Goal: Transaction & Acquisition: Purchase product/service

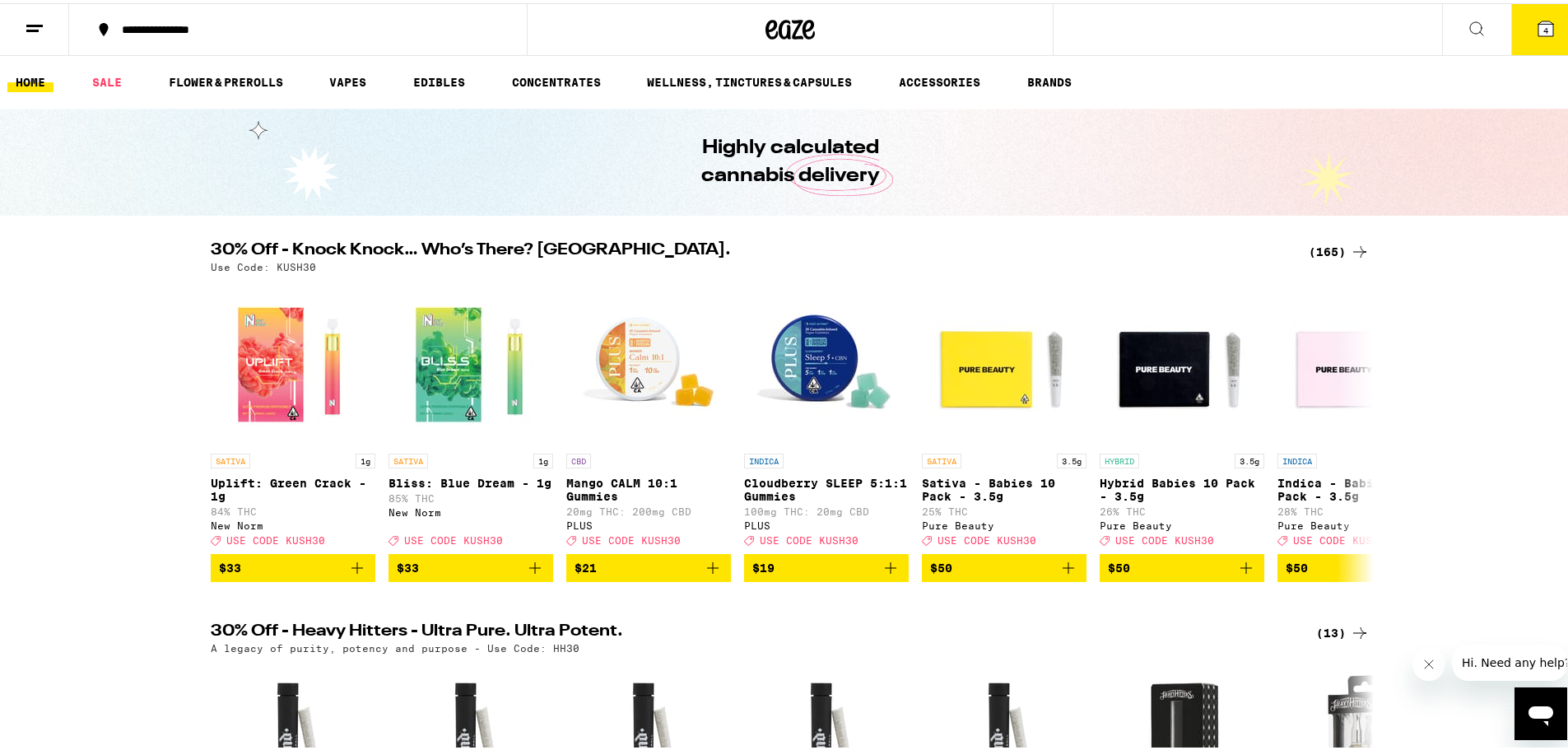
click at [1342, 241] on div "(165)" at bounding box center [1339, 248] width 61 height 20
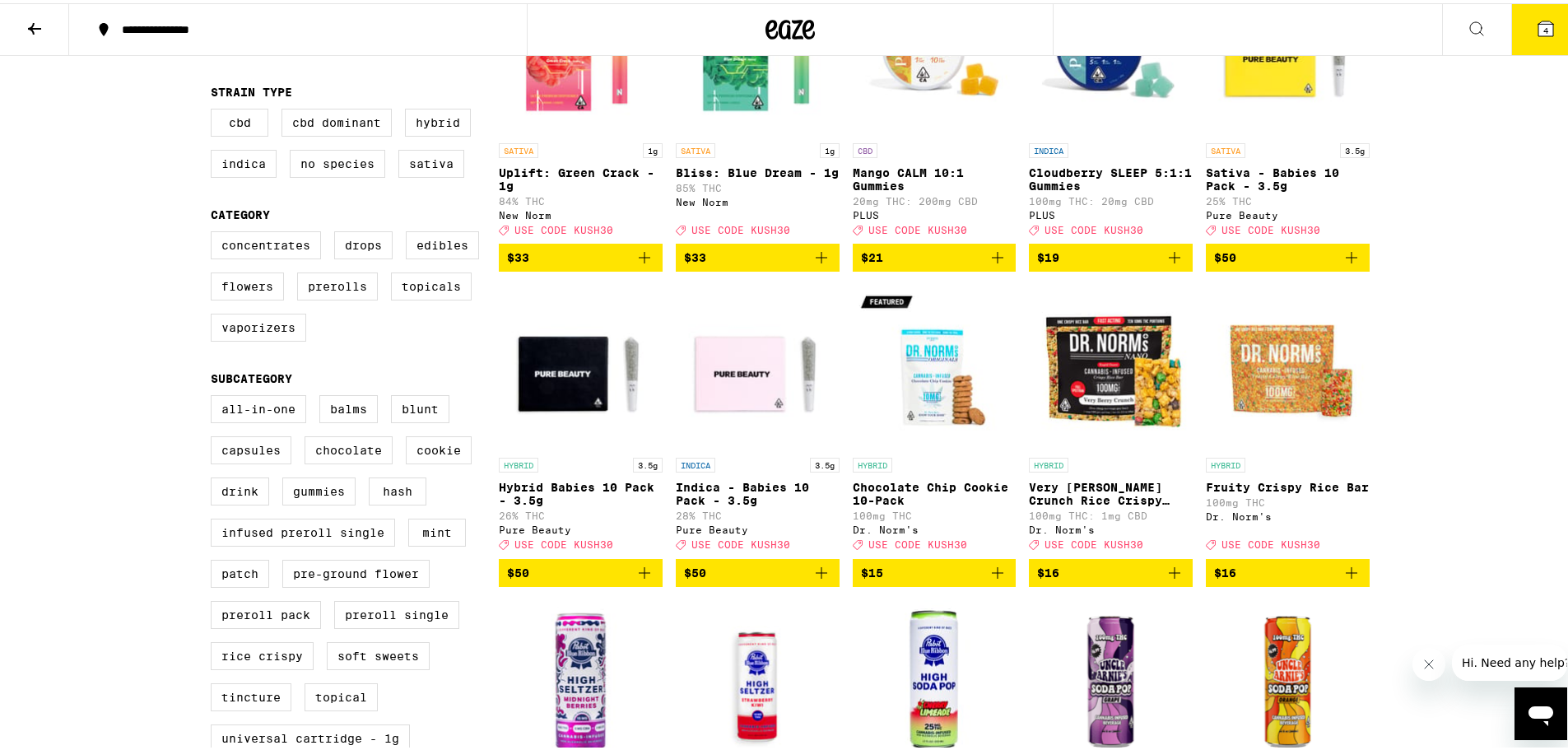
scroll to position [247, 0]
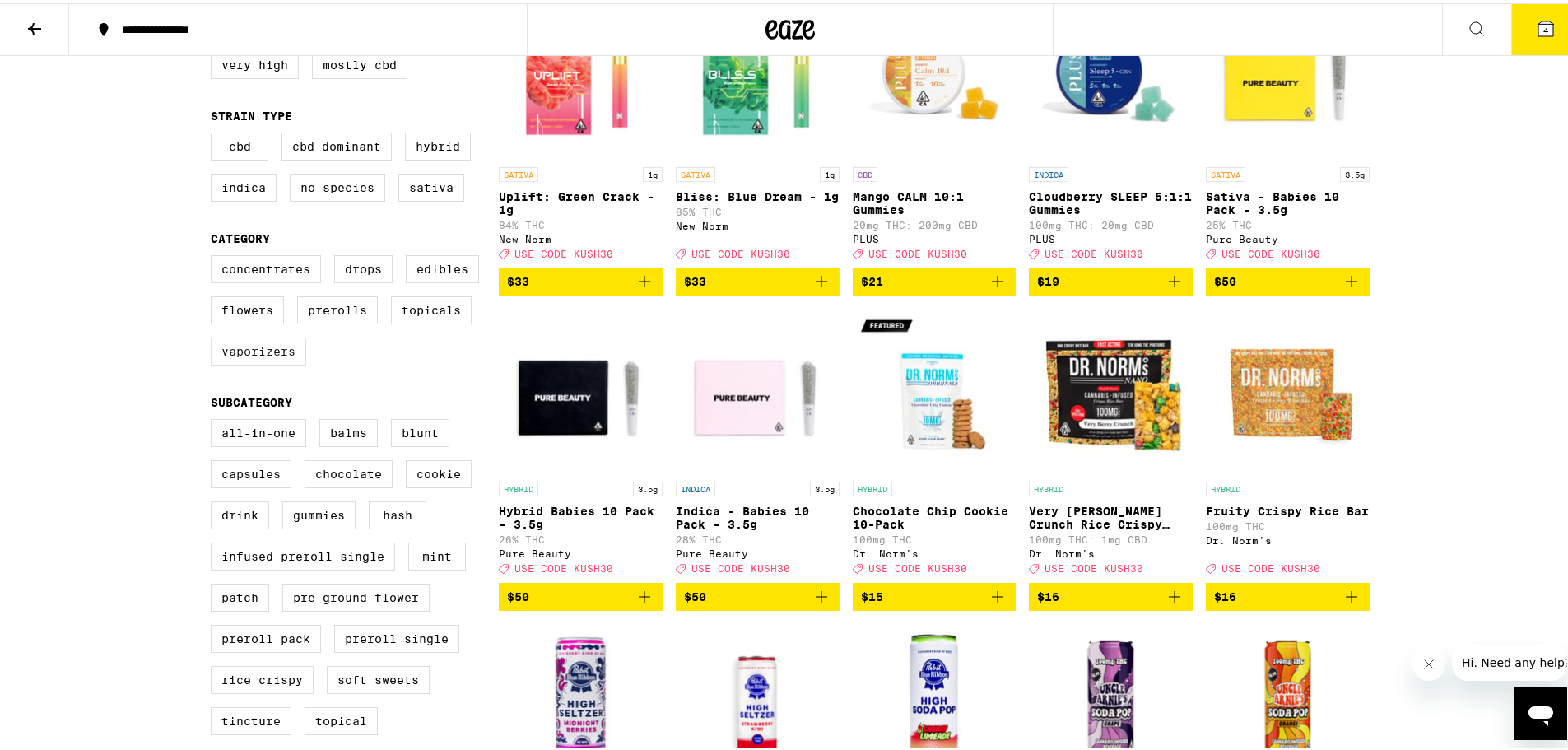
click at [223, 360] on label "Vaporizers" at bounding box center [258, 348] width 95 height 28
click at [215, 255] on input "Vaporizers" at bounding box center [214, 254] width 1 height 1
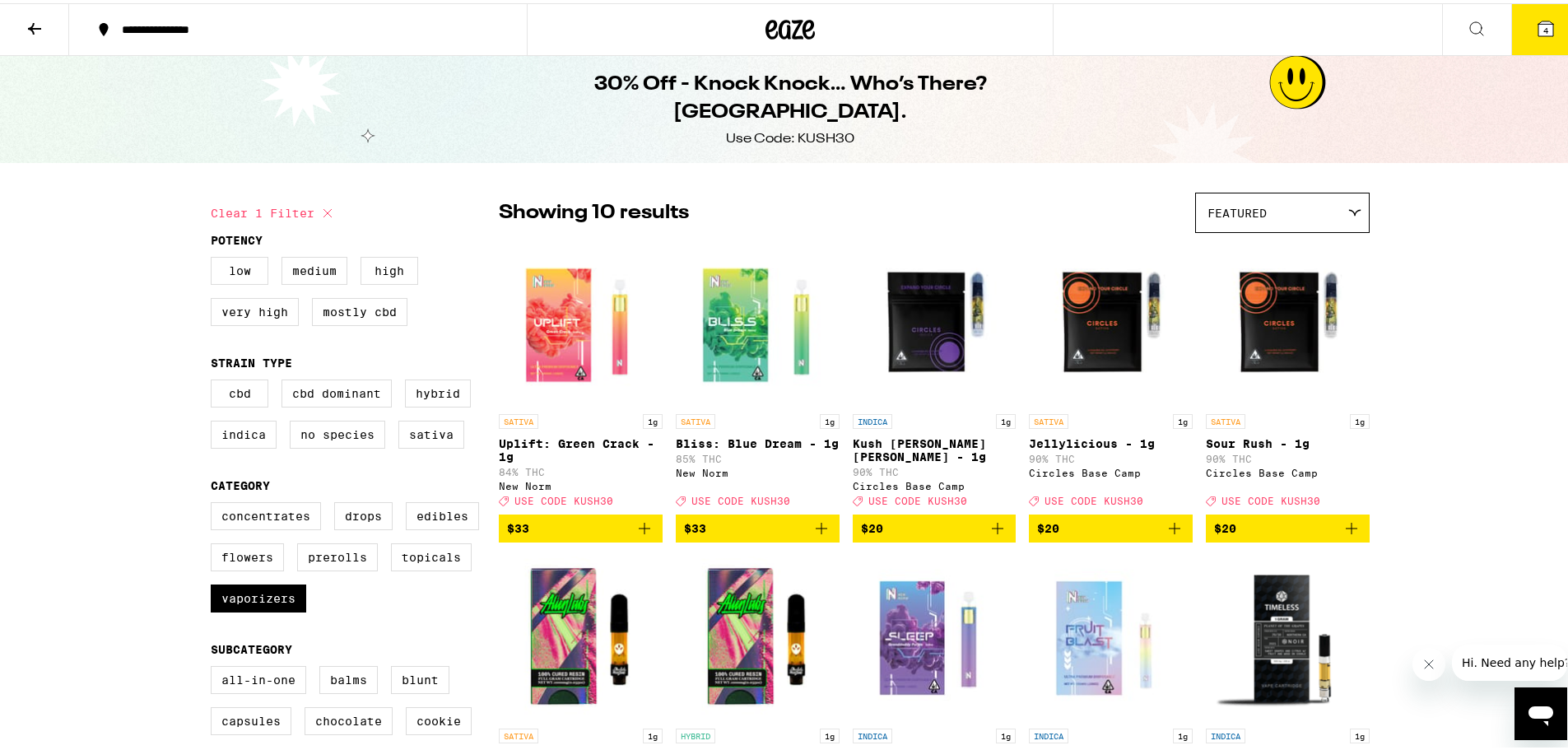
scroll to position [165, 0]
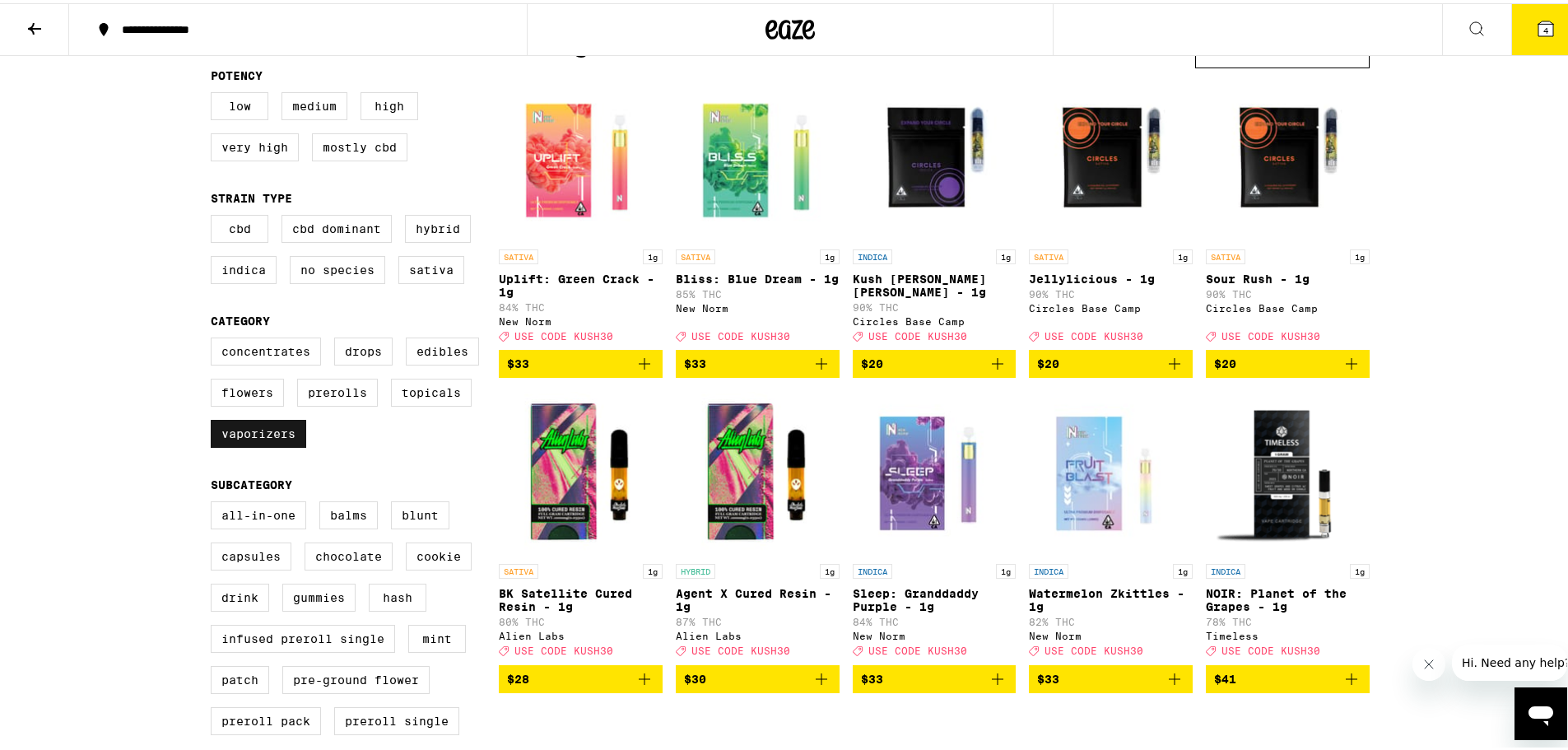
click at [223, 444] on label "Vaporizers" at bounding box center [258, 430] width 95 height 28
click at [215, 338] on input "Vaporizers" at bounding box center [214, 337] width 1 height 1
checkbox input "false"
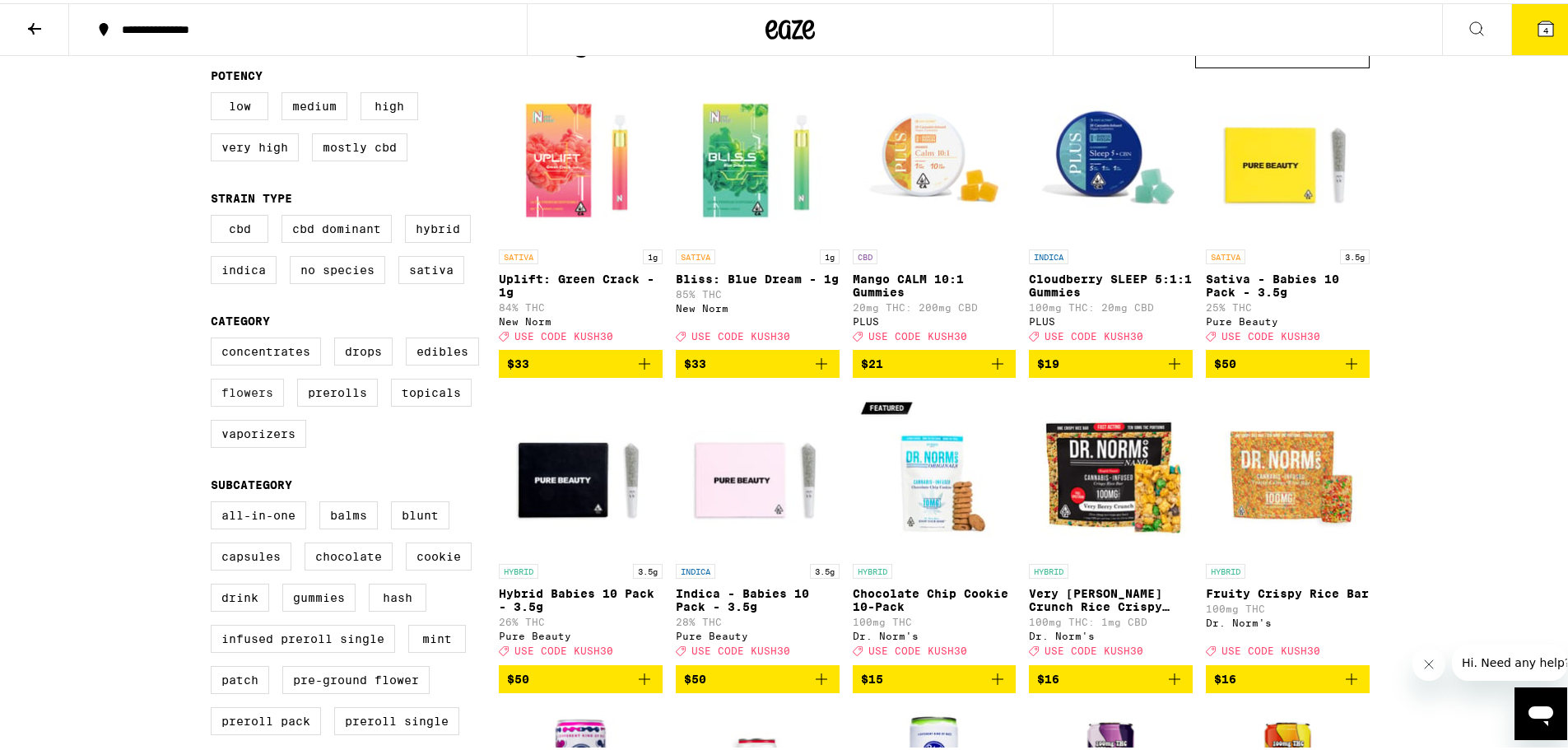
click at [222, 404] on label "Flowers" at bounding box center [247, 389] width 73 height 28
click at [215, 338] on input "Flowers" at bounding box center [214, 337] width 1 height 1
checkbox input "true"
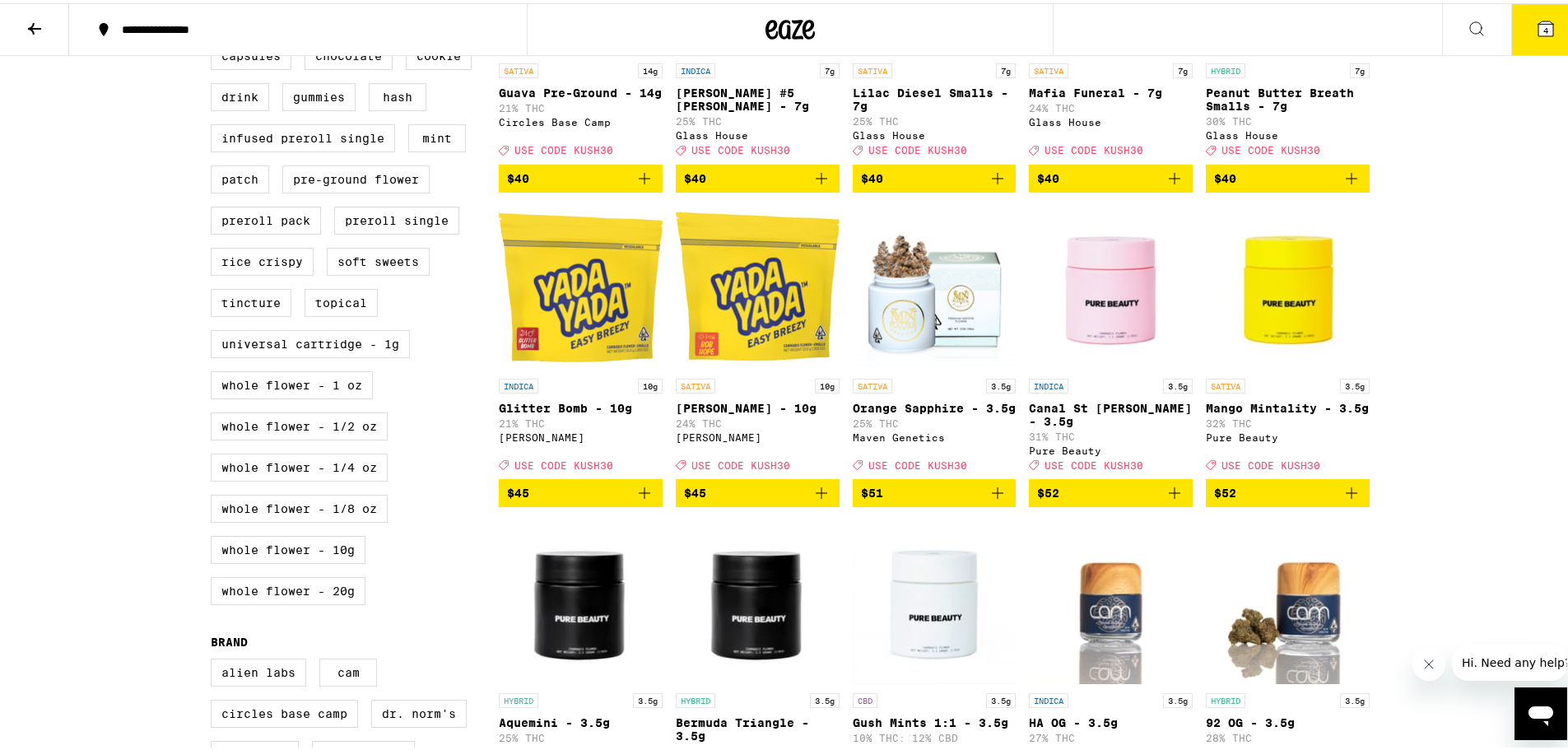
scroll to position [659, 0]
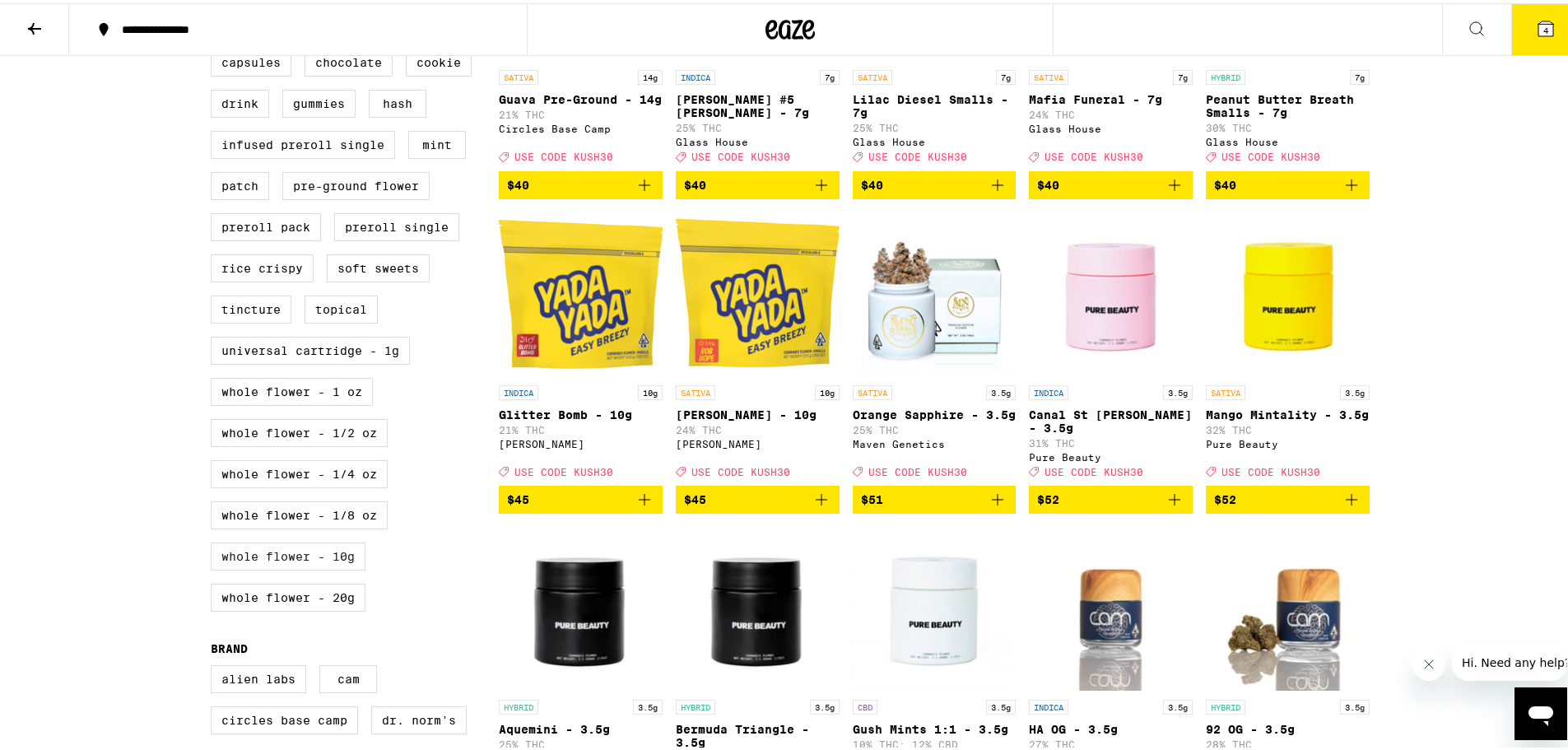
click at [220, 567] on label "Whole Flower - 10g" at bounding box center [288, 553] width 155 height 28
click at [215, 8] on input "Whole Flower - 10g" at bounding box center [214, 7] width 1 height 1
checkbox input "true"
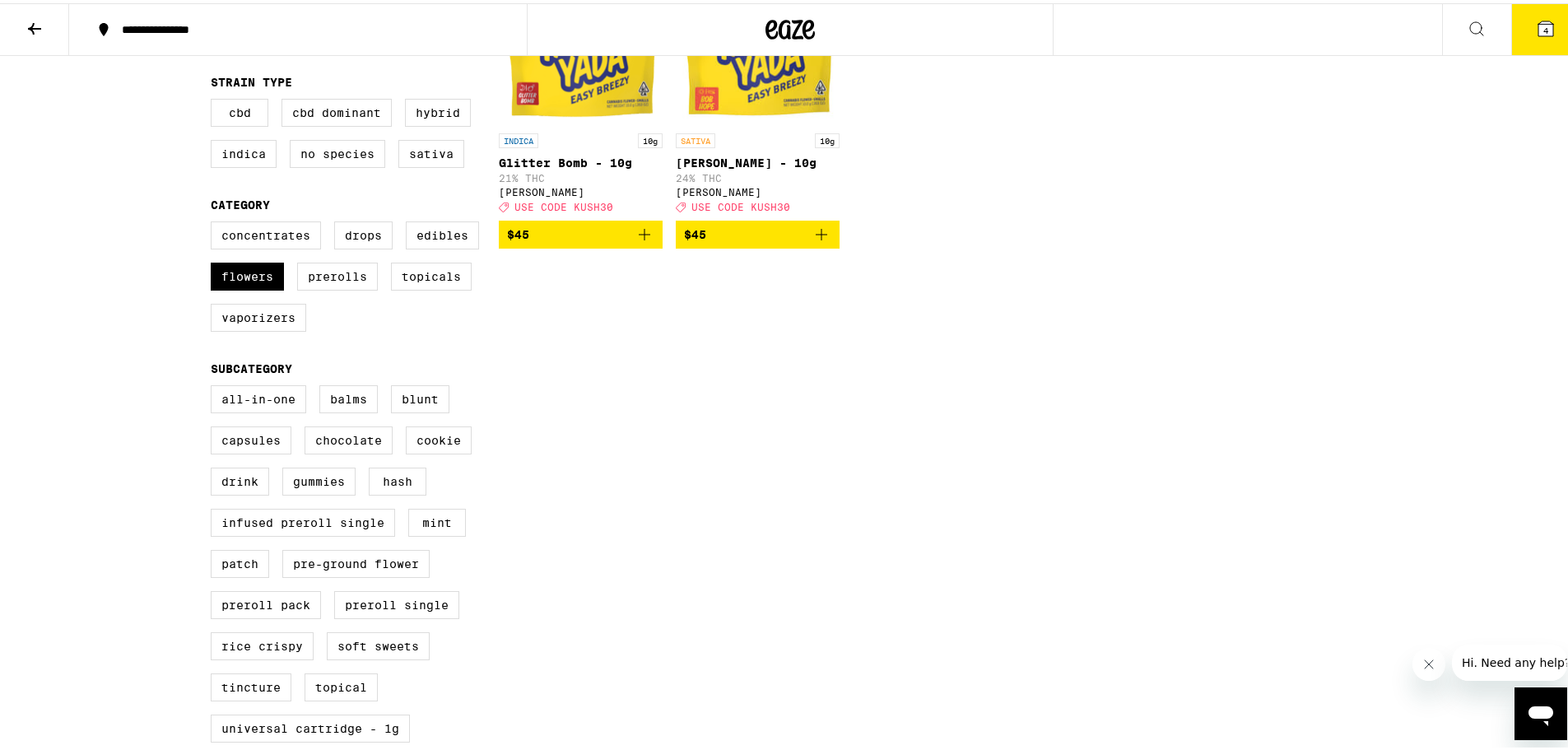
scroll to position [82, 0]
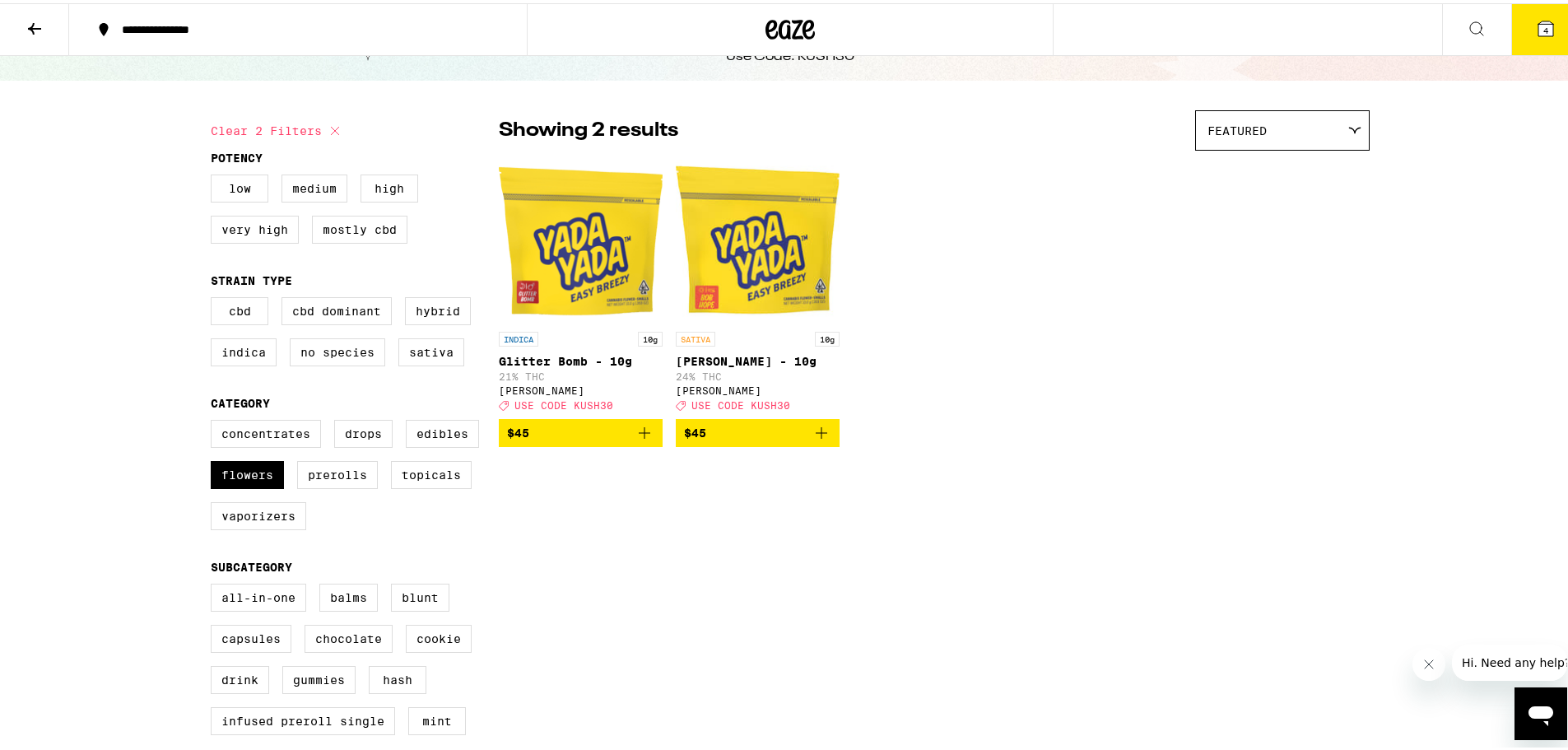
click at [827, 436] on button "$45" at bounding box center [758, 430] width 164 height 28
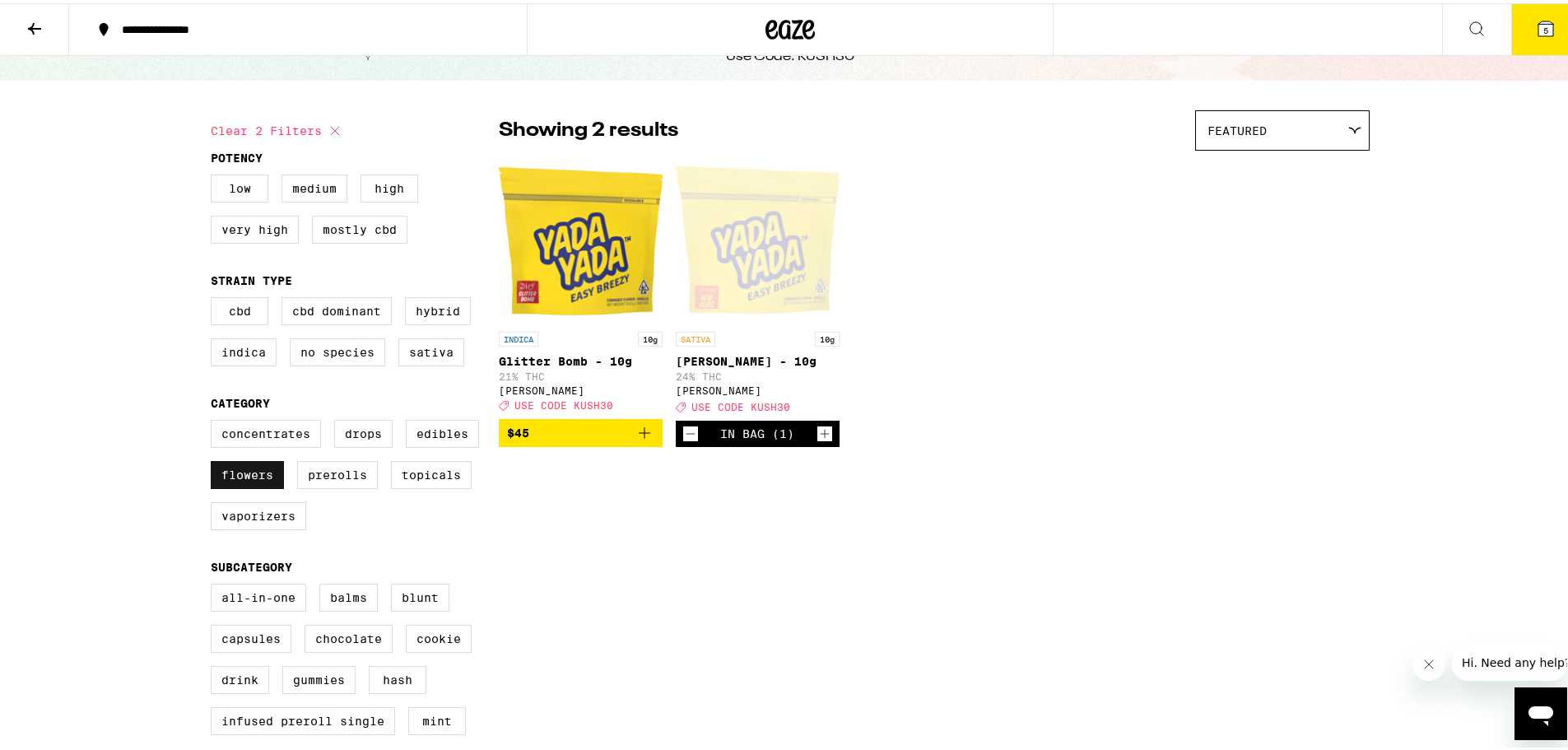
click at [230, 478] on label "Flowers" at bounding box center [247, 472] width 73 height 28
click at [215, 420] on input "Flowers" at bounding box center [214, 419] width 1 height 1
checkbox input "false"
click at [262, 441] on label "Concentrates" at bounding box center [265, 430] width 110 height 28
click at [215, 420] on input "Concentrates" at bounding box center [214, 419] width 1 height 1
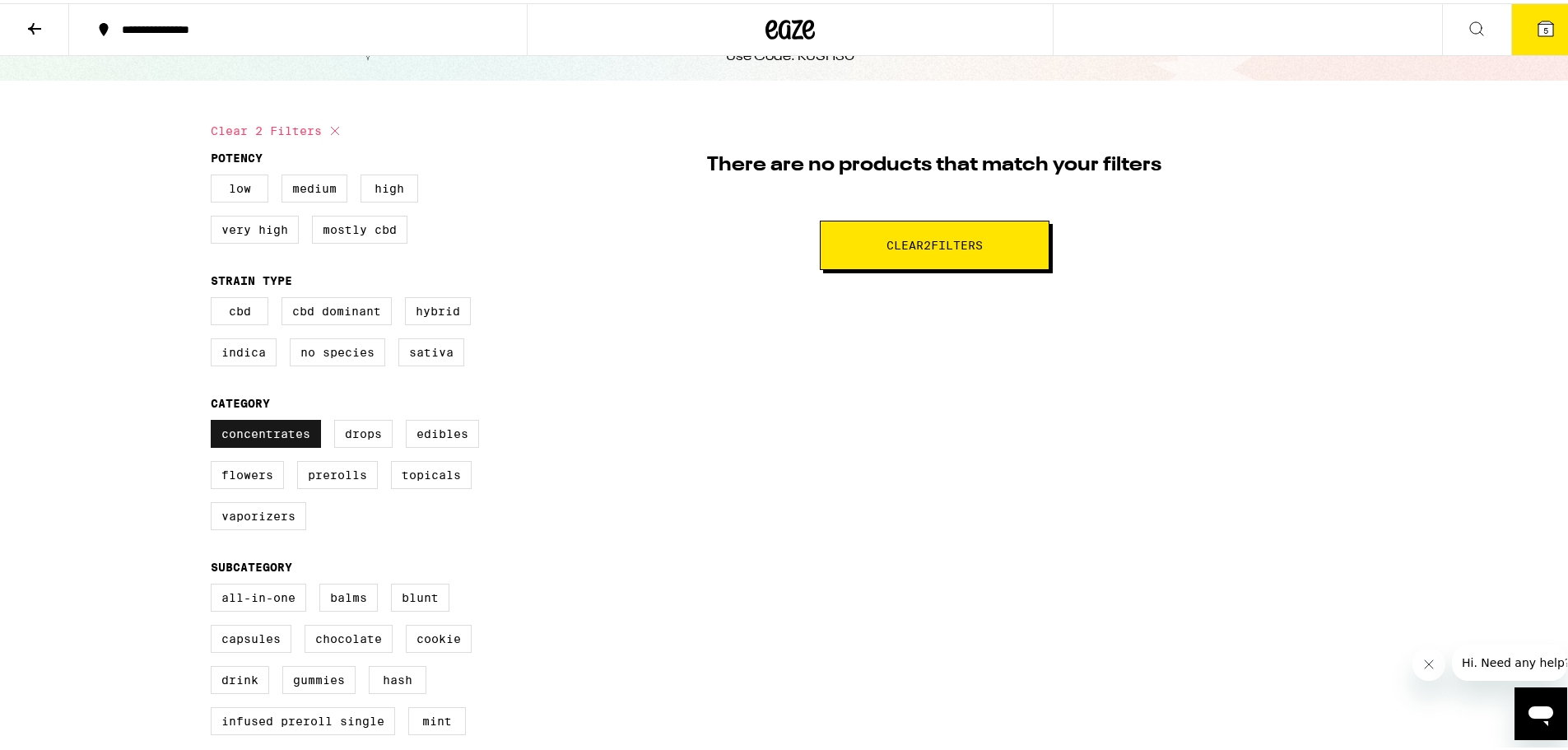
click at [263, 441] on label "Concentrates" at bounding box center [265, 430] width 110 height 28
click at [215, 420] on input "Concentrates" at bounding box center [214, 419] width 1 height 1
checkbox input "false"
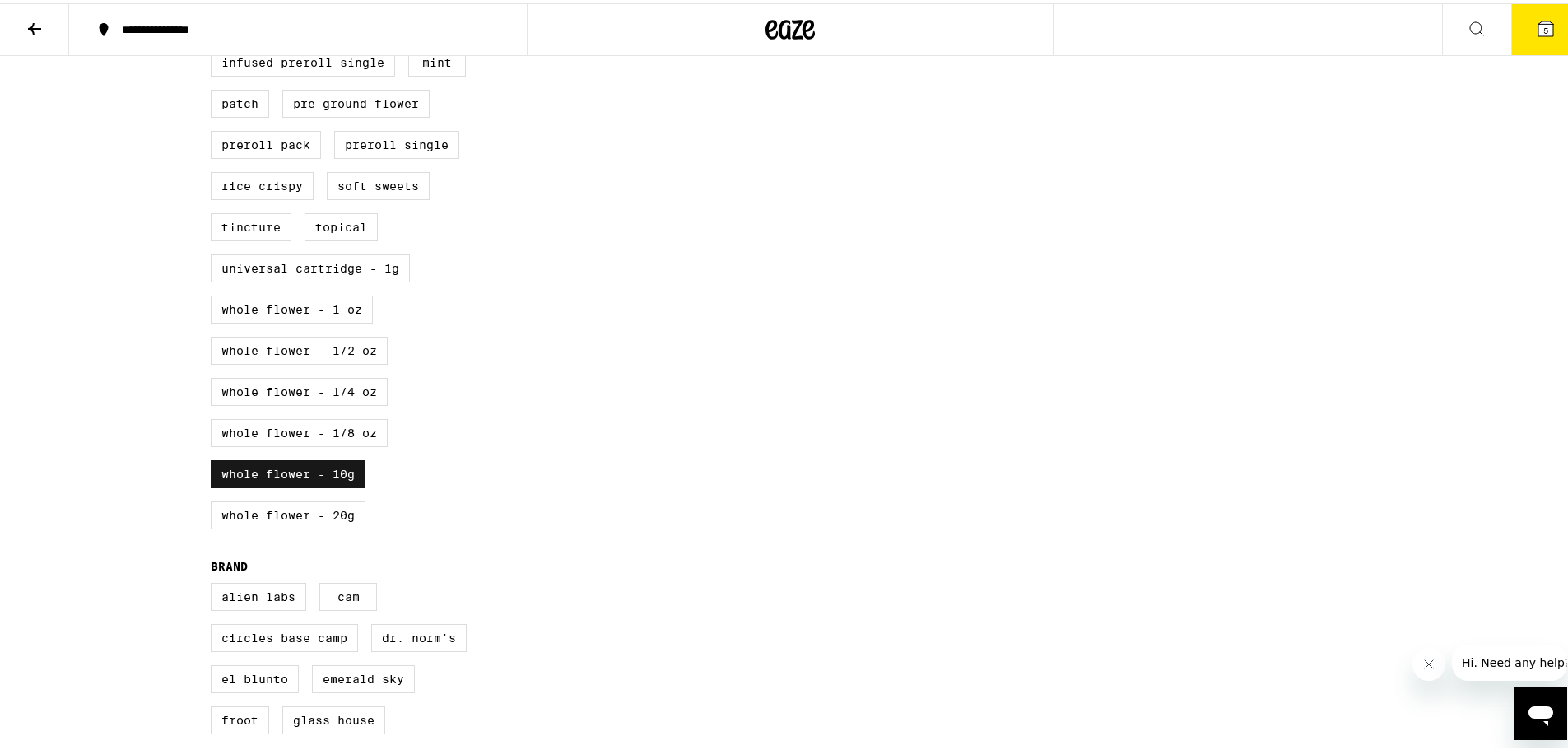
click at [326, 485] on label "Whole Flower - 10g" at bounding box center [288, 471] width 155 height 28
checkbox input "false"
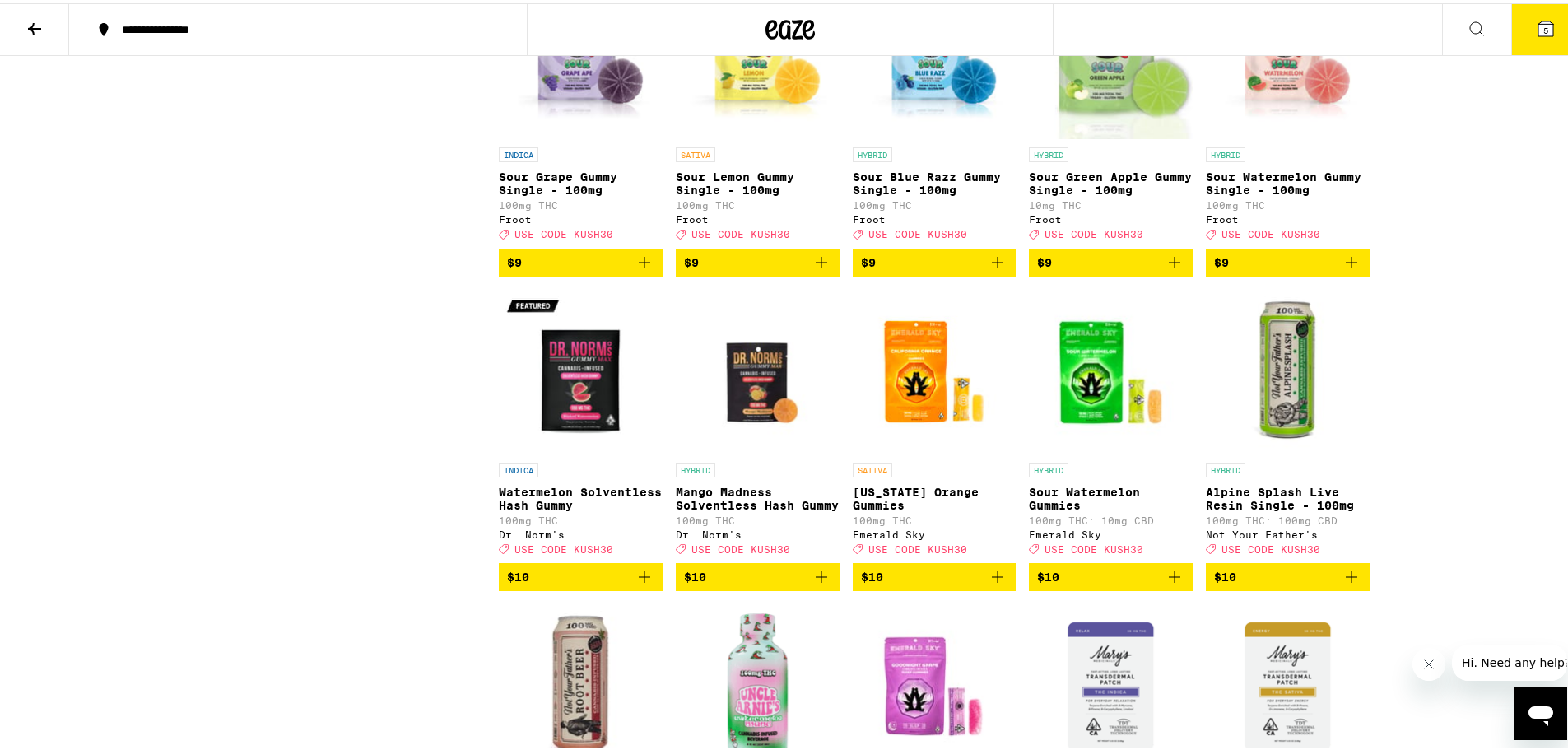
scroll to position [1893, 0]
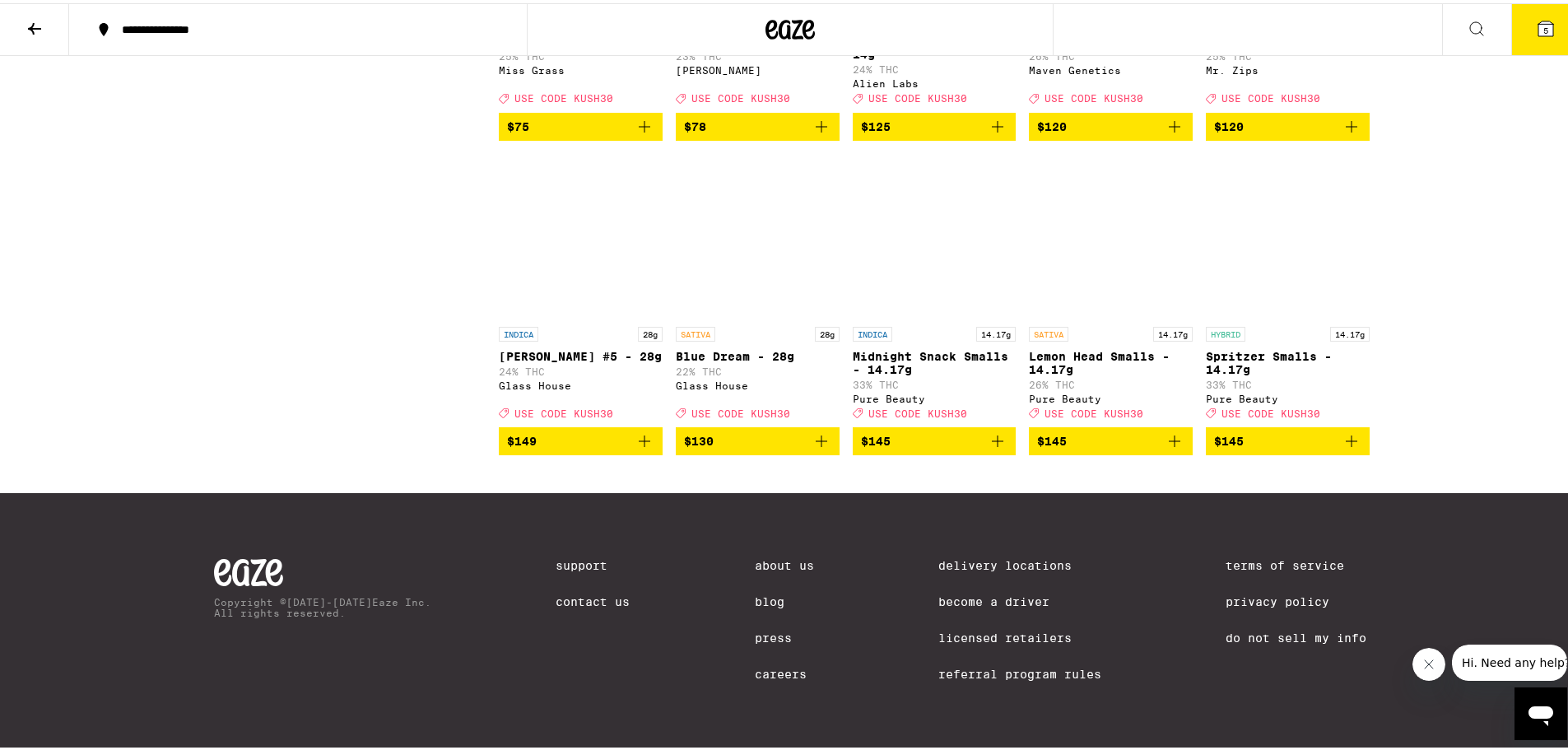
scroll to position [10455, 0]
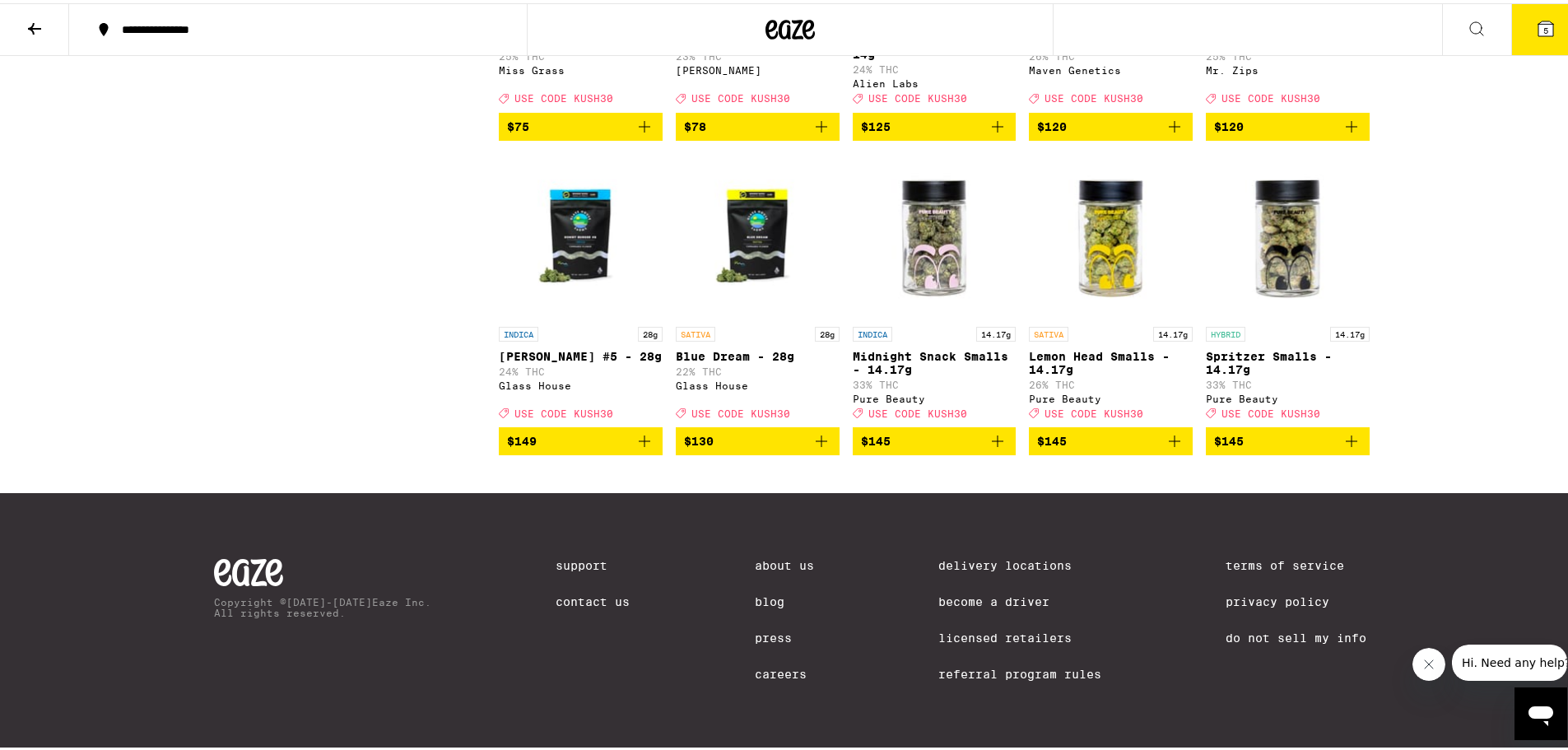
click at [1536, 16] on icon at bounding box center [1546, 25] width 20 height 20
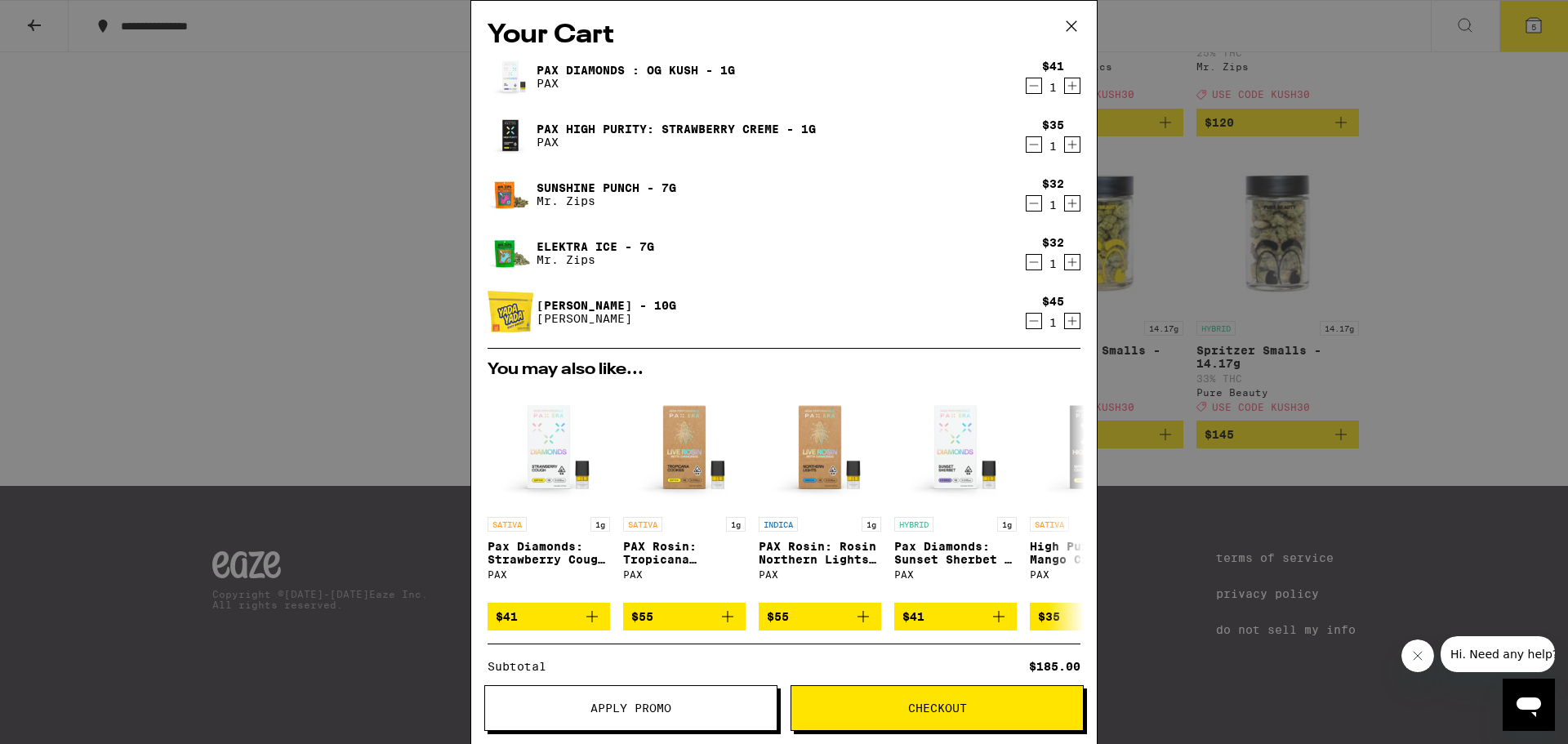
click at [1027, 324] on icon "Decrement" at bounding box center [1034, 320] width 14 height 20
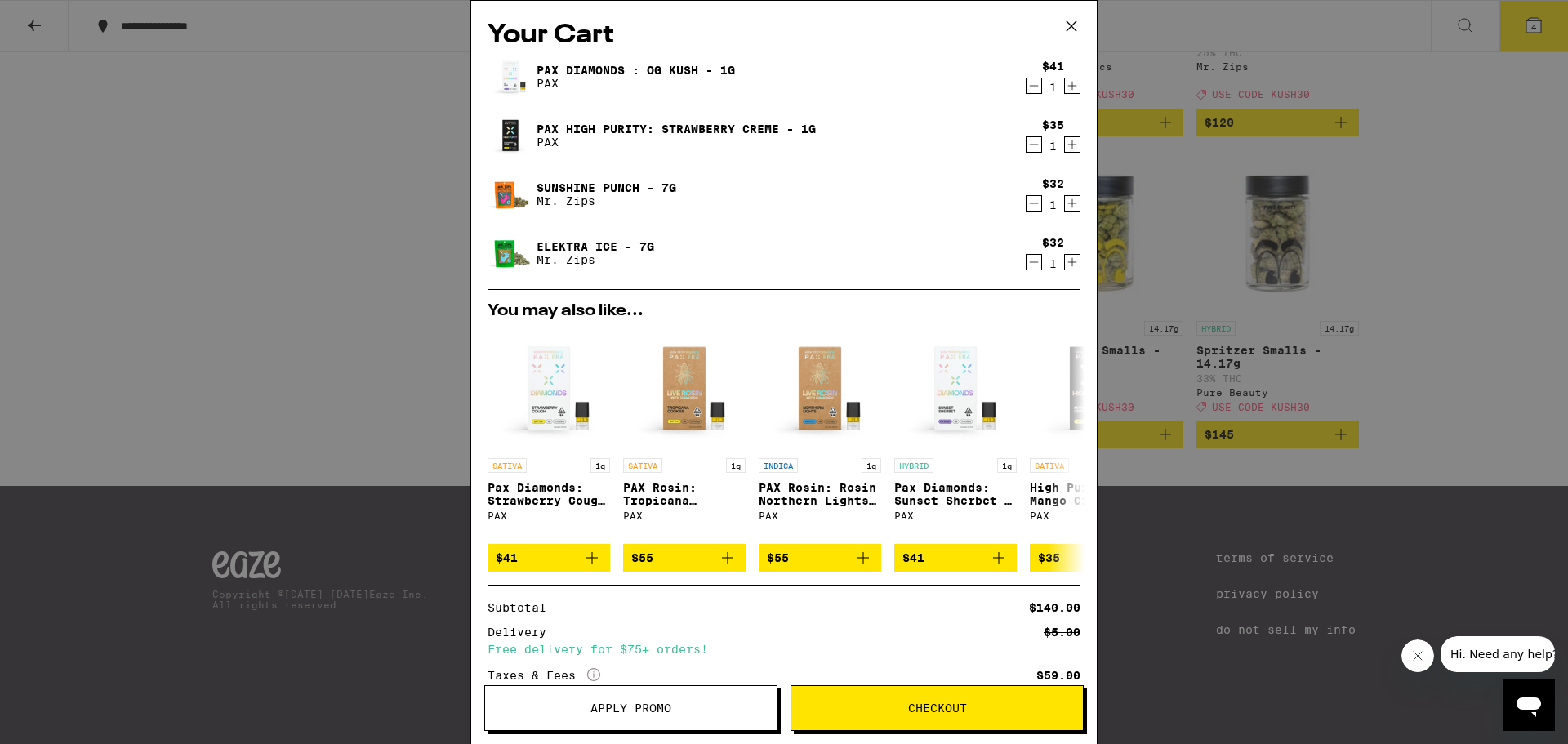
click at [1076, 28] on icon at bounding box center [1071, 26] width 25 height 25
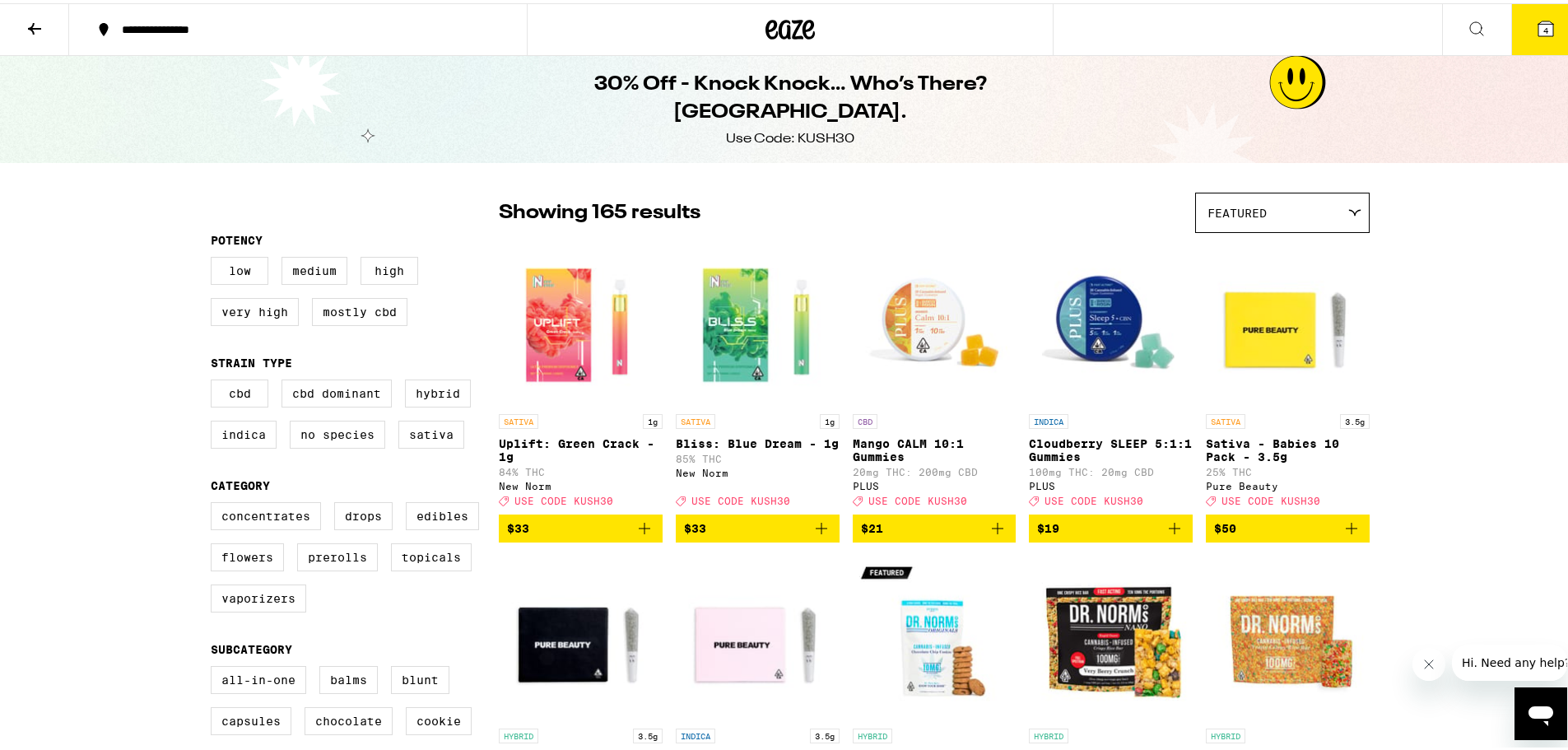
click at [802, 1] on div at bounding box center [790, 26] width 527 height 52
click at [792, 29] on icon at bounding box center [790, 26] width 49 height 29
